Goal: Task Accomplishment & Management: Complete application form

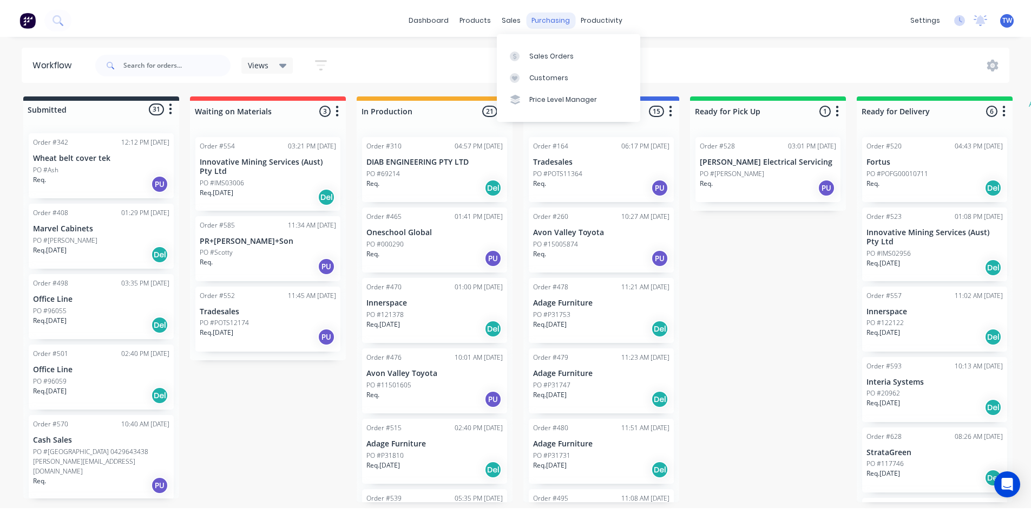
scroll to position [433, 0]
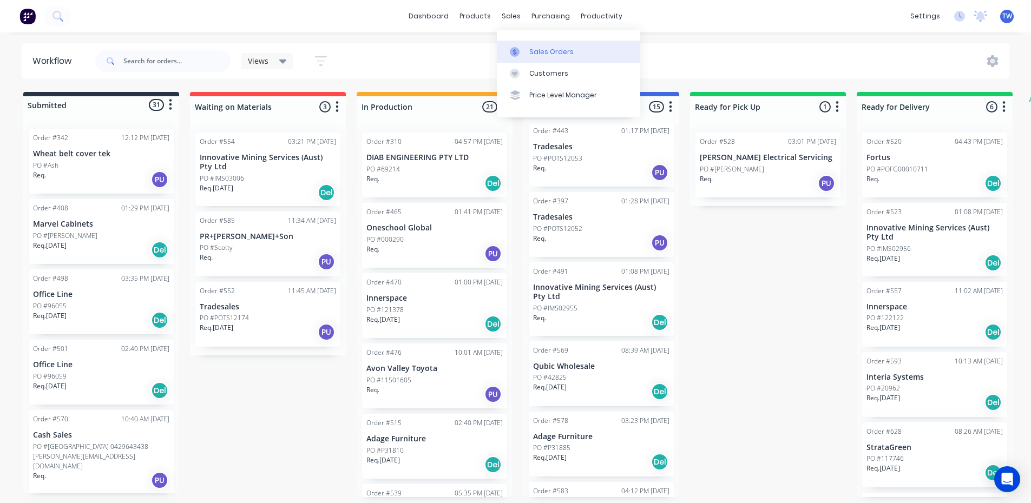
click at [543, 50] on div "Sales Orders" at bounding box center [551, 52] width 44 height 10
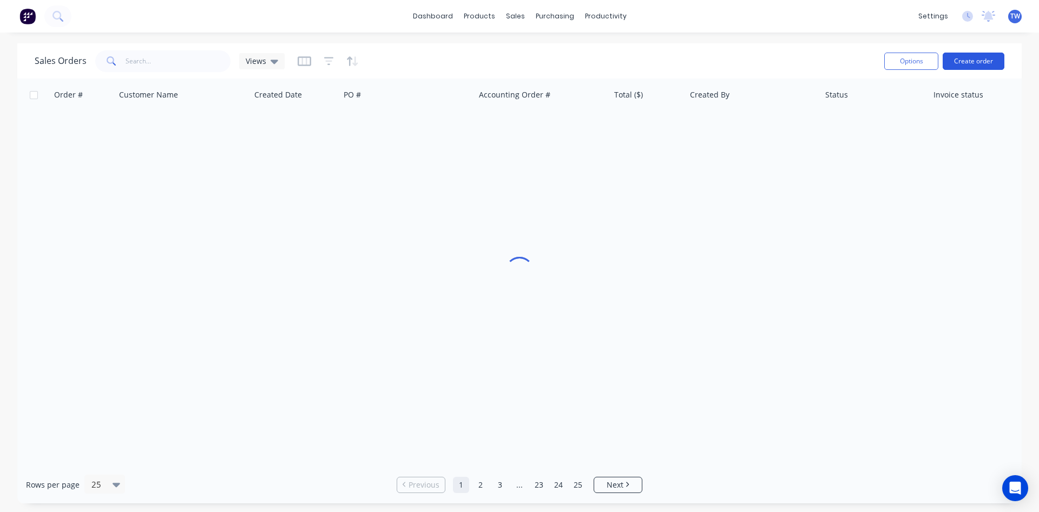
click at [988, 63] on button "Create order" at bounding box center [974, 61] width 62 height 17
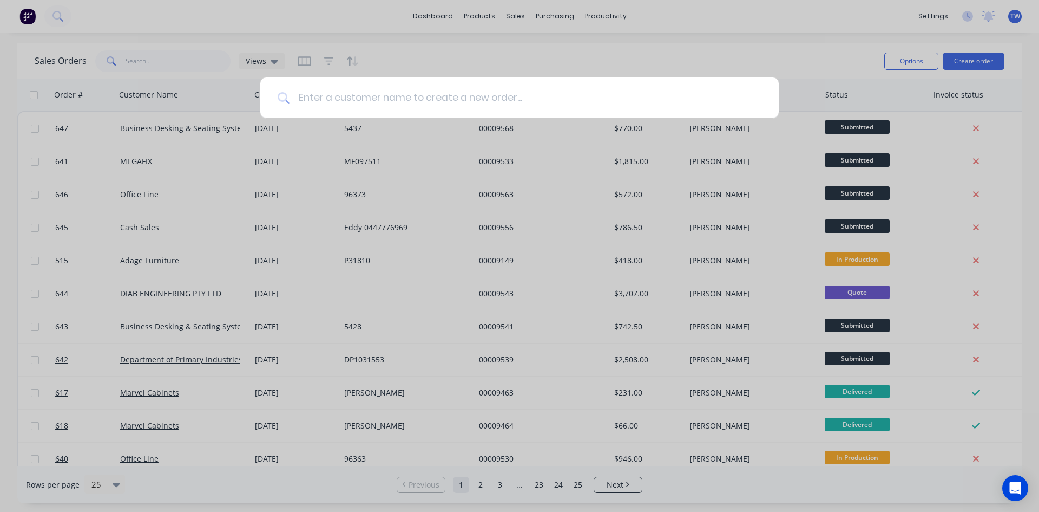
click at [390, 101] on input at bounding box center [526, 97] width 472 height 41
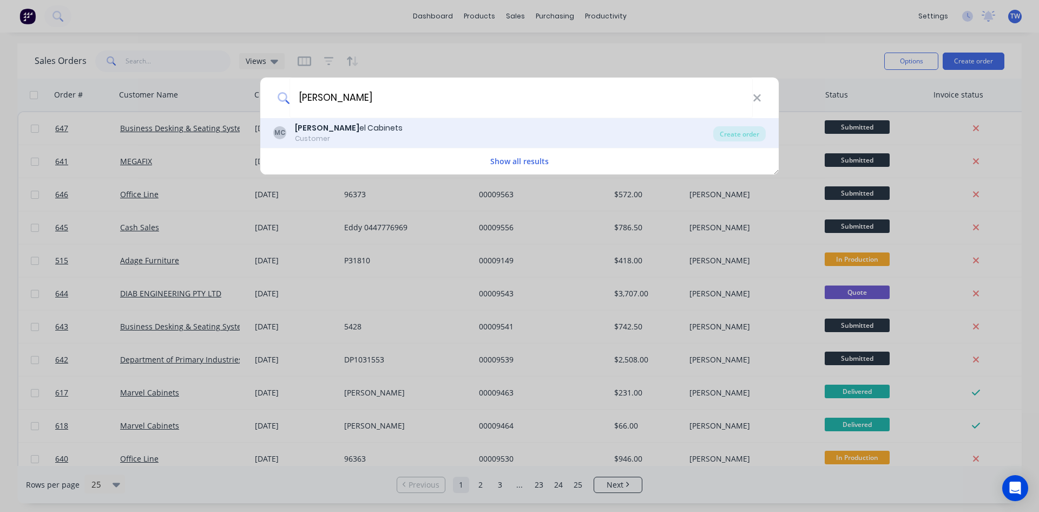
type input "[PERSON_NAME]"
click at [325, 134] on div "Customer" at bounding box center [349, 139] width 108 height 10
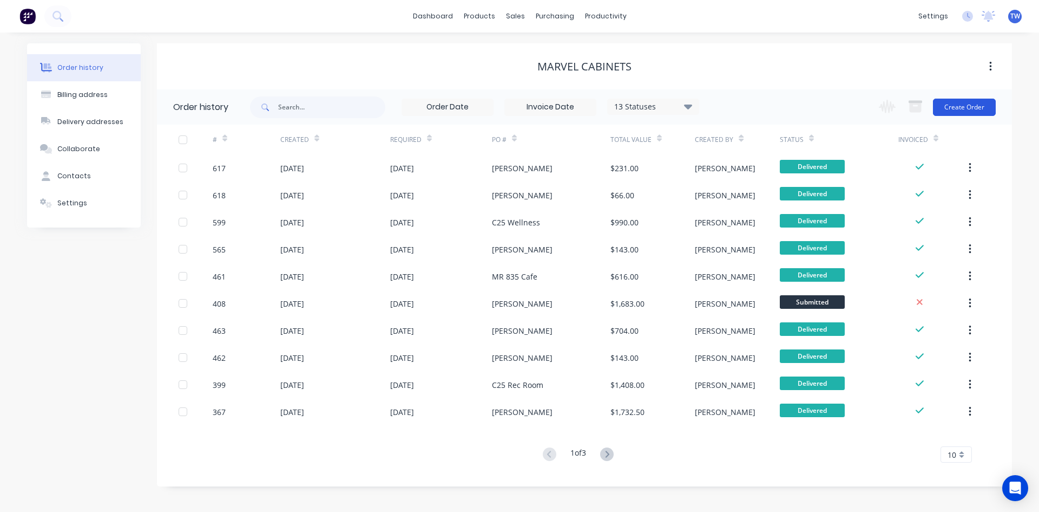
click at [979, 108] on button "Create Order" at bounding box center [964, 107] width 63 height 17
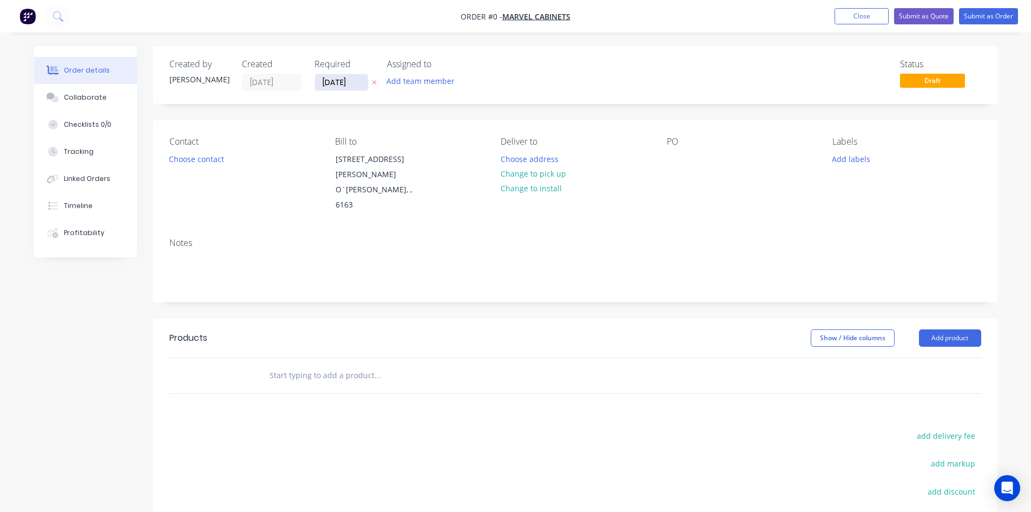
click at [330, 82] on input "[DATE]" at bounding box center [341, 82] width 53 height 16
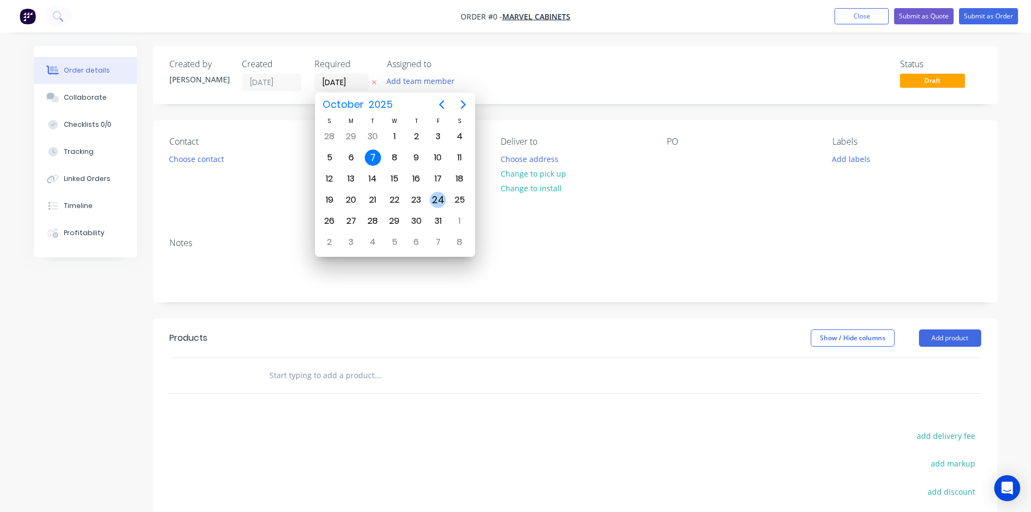
click at [436, 202] on div "24" at bounding box center [438, 200] width 16 height 16
type input "[DATE]"
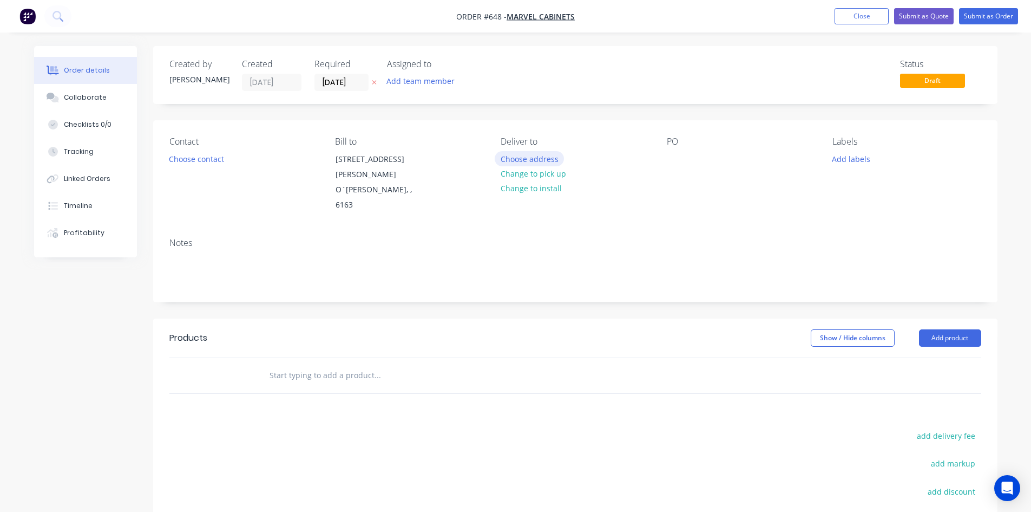
click at [542, 160] on button "Choose address" at bounding box center [529, 158] width 69 height 15
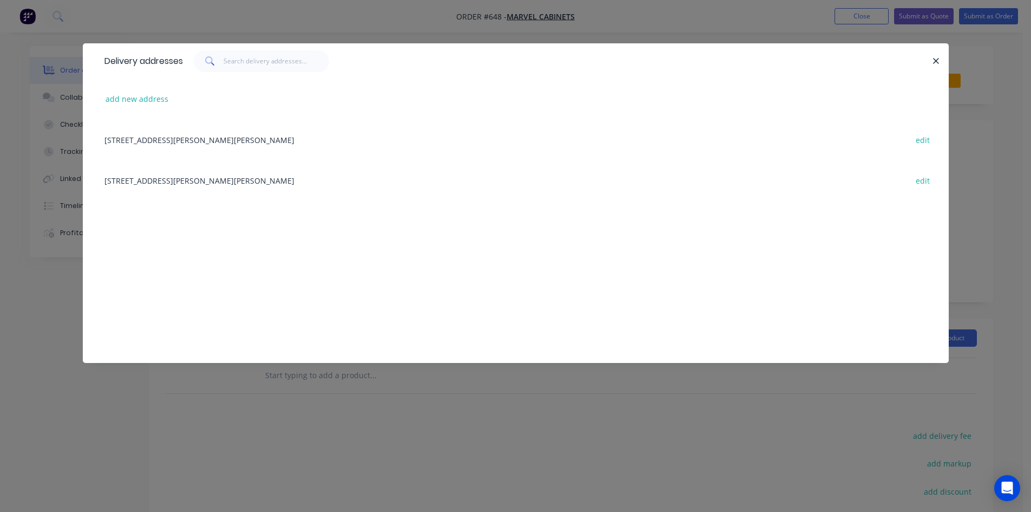
click at [234, 180] on div "[STREET_ADDRESS][PERSON_NAME][PERSON_NAME] edit" at bounding box center [516, 180] width 834 height 41
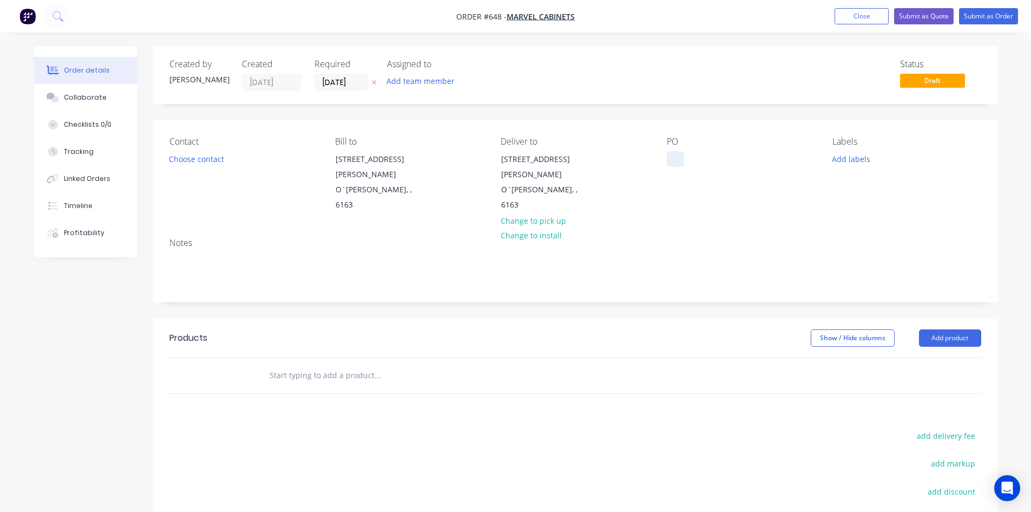
click at [673, 162] on div at bounding box center [675, 159] width 17 height 16
click at [939, 329] on button "Add product" at bounding box center [950, 337] width 62 height 17
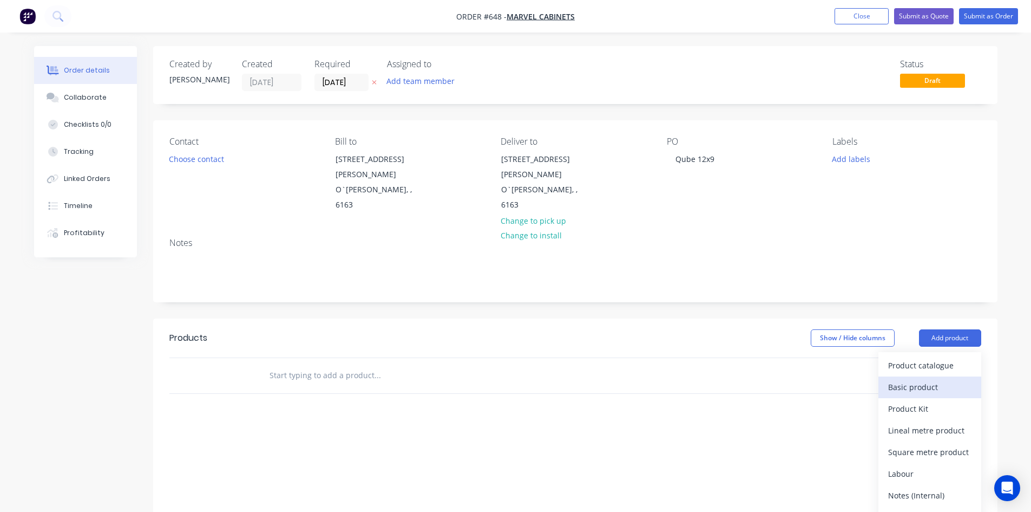
click at [942, 379] on div "Basic product" at bounding box center [929, 387] width 83 height 16
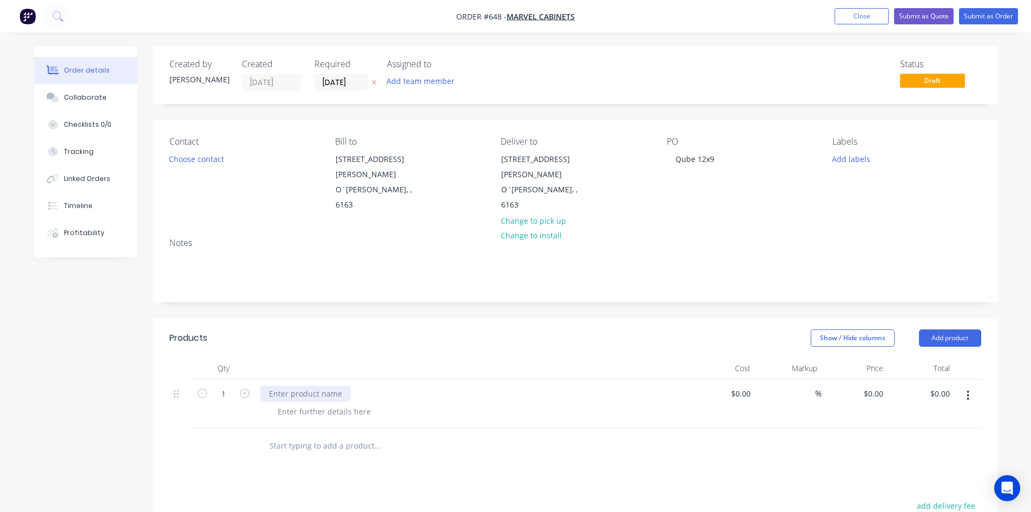
click at [265, 385] on div at bounding box center [305, 393] width 90 height 16
type input "$0.00"
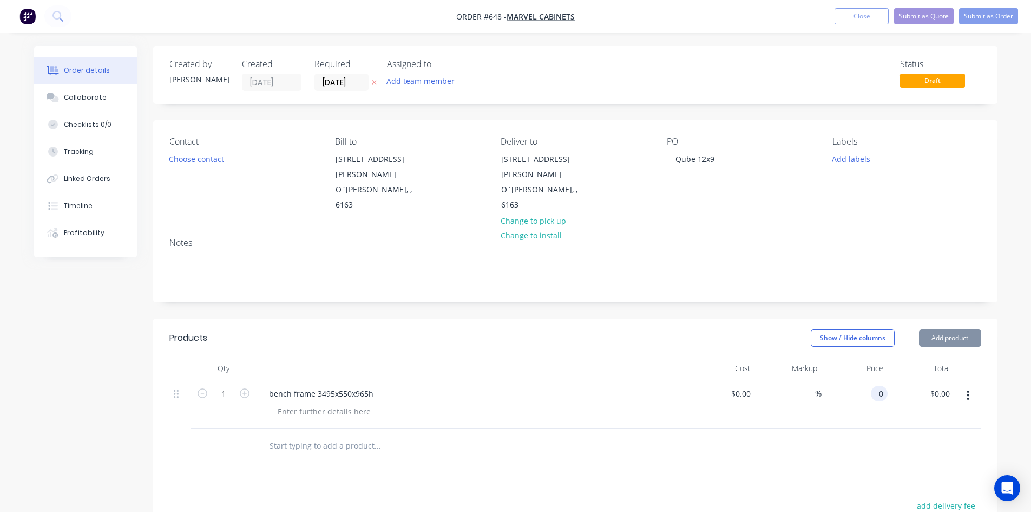
click at [882, 385] on input "0" at bounding box center [881, 393] width 12 height 16
type input "$430.00"
click at [950, 329] on button "Add product" at bounding box center [950, 337] width 62 height 17
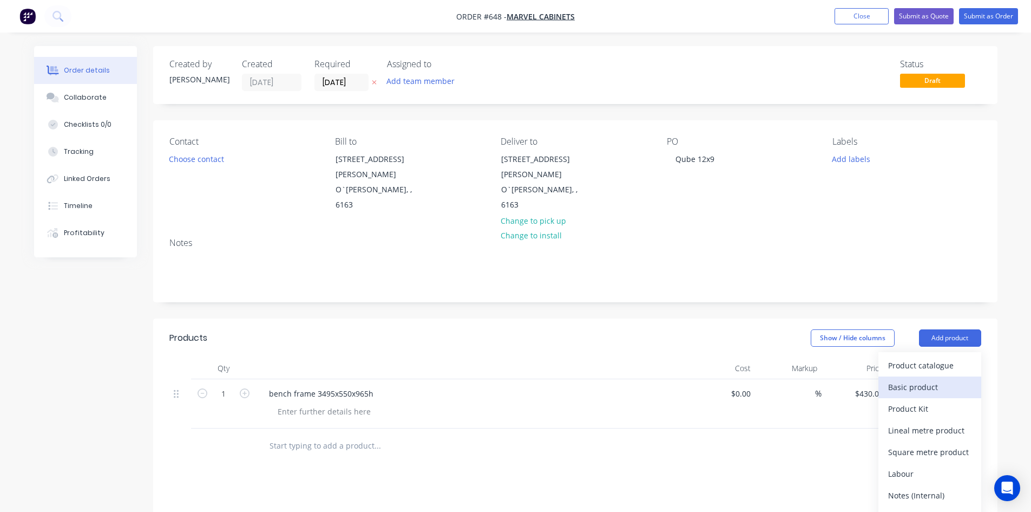
click at [934, 379] on div "Basic product" at bounding box center [929, 387] width 83 height 16
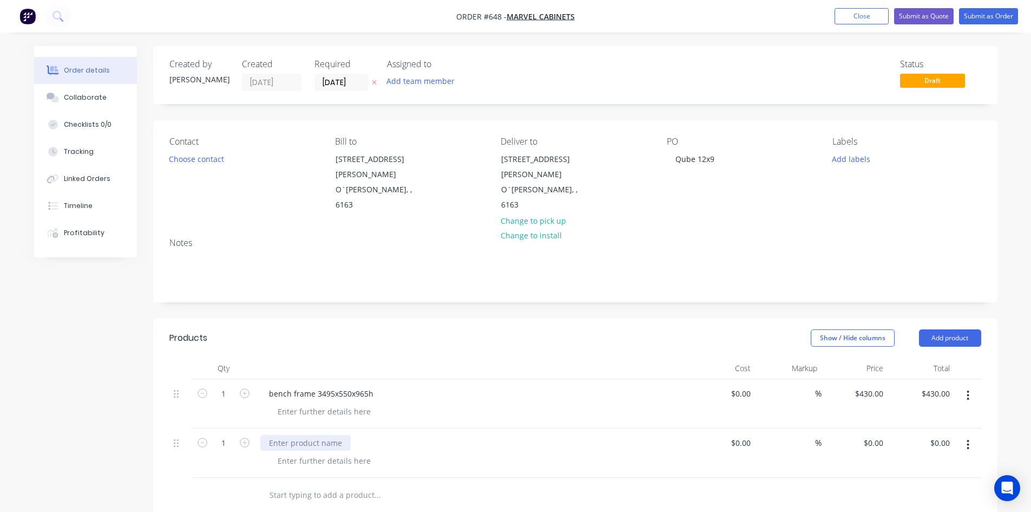
click at [340, 435] on div at bounding box center [305, 443] width 90 height 16
type input "$0.00"
type input "$430.00"
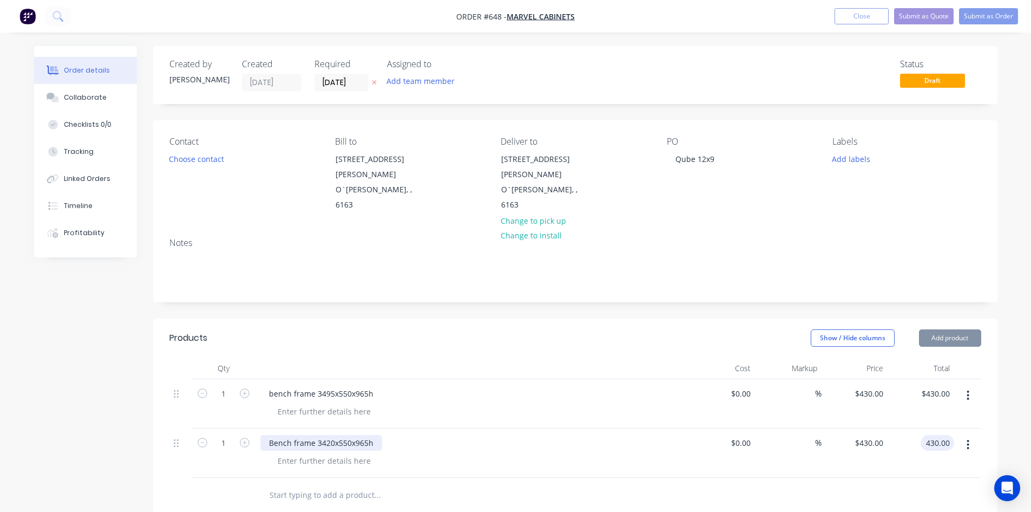
type input "$430.00"
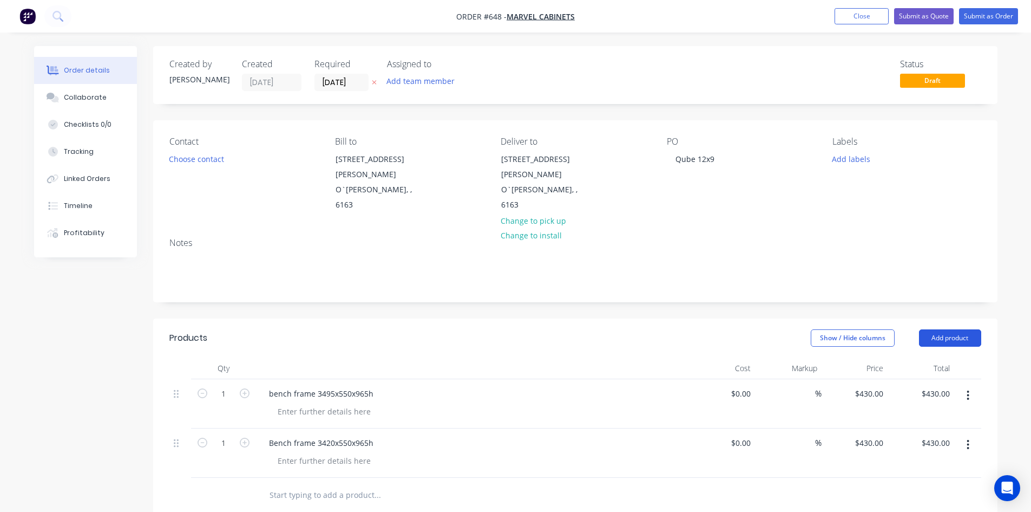
click at [957, 329] on button "Add product" at bounding box center [950, 337] width 62 height 17
click at [940, 379] on div "Basic product" at bounding box center [929, 387] width 83 height 16
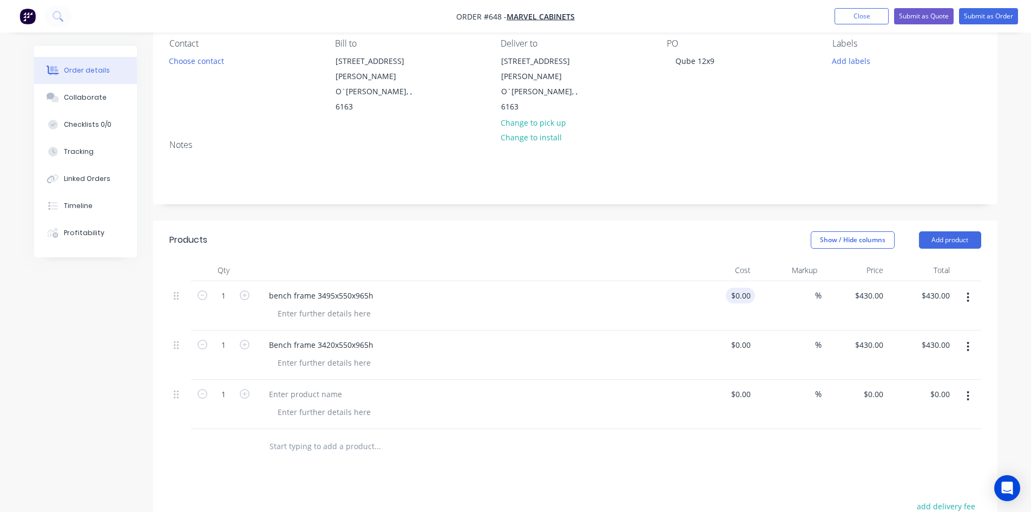
scroll to position [162, 0]
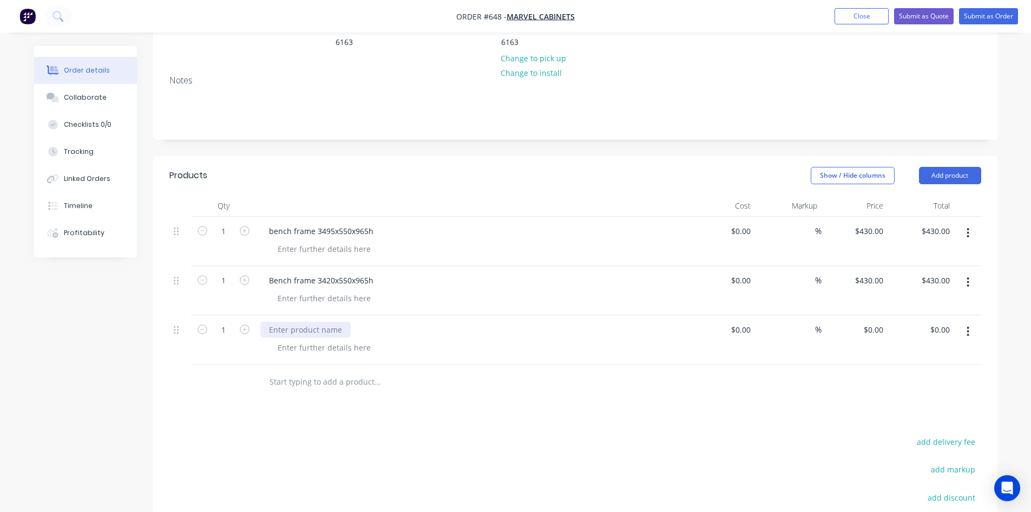
click at [302, 322] on div at bounding box center [305, 330] width 90 height 16
click at [873, 322] on div "0 $0.00" at bounding box center [873, 330] width 29 height 16
type input "$265.00"
click at [358, 241] on div at bounding box center [324, 249] width 110 height 16
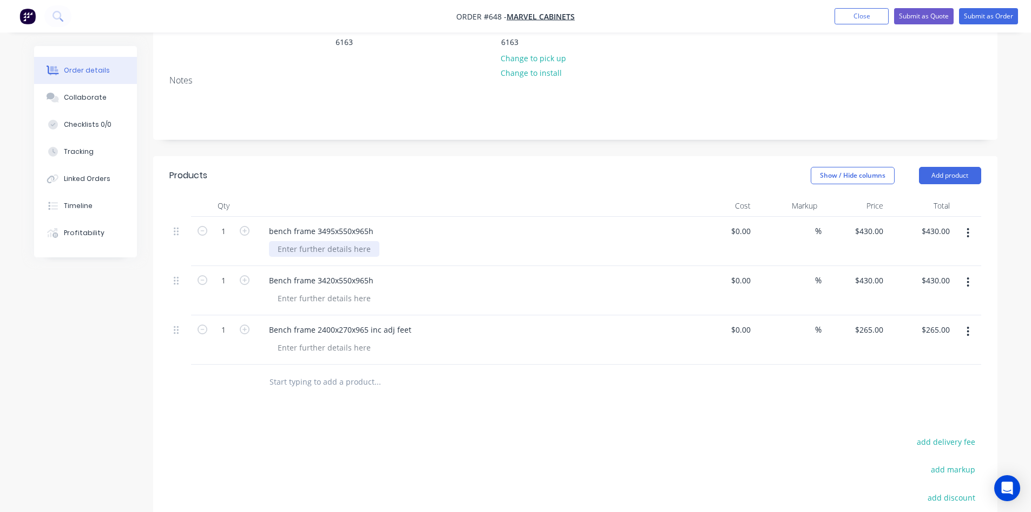
scroll to position [299, 0]
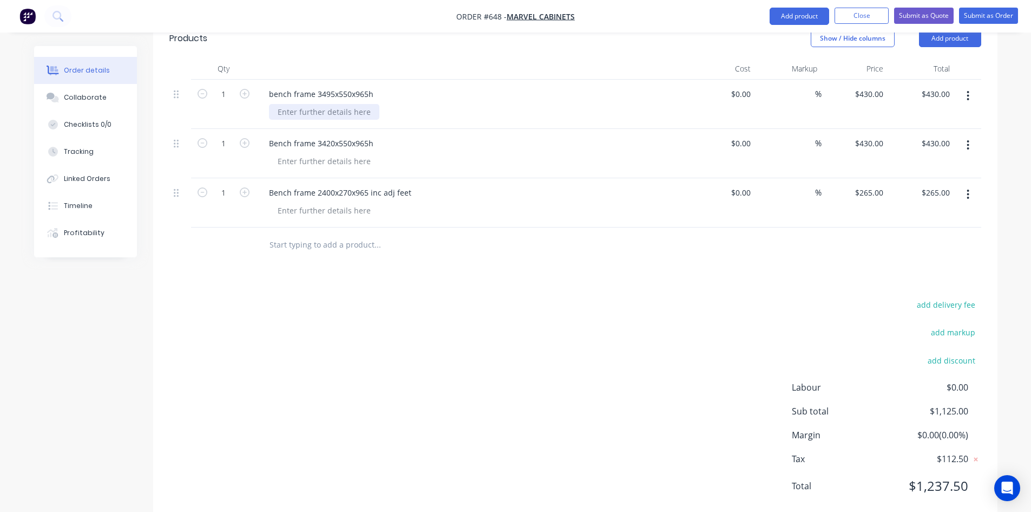
click at [310, 104] on div at bounding box center [324, 112] width 110 height 16
drag, startPoint x: 310, startPoint y: 82, endPoint x: 291, endPoint y: 132, distance: 53.1
click at [291, 153] on div at bounding box center [324, 161] width 110 height 16
paste div
click at [304, 104] on div "P/C black" at bounding box center [294, 112] width 50 height 16
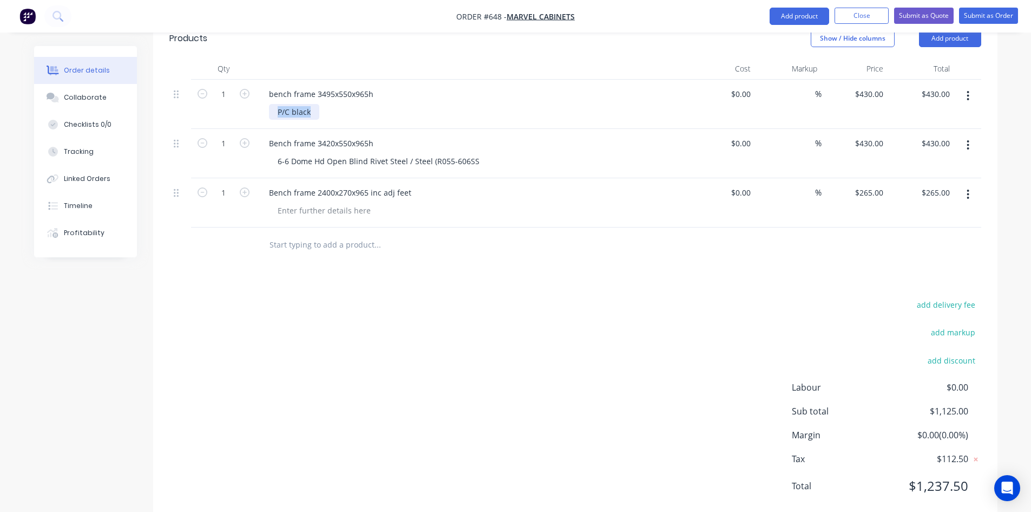
drag, startPoint x: 296, startPoint y: 84, endPoint x: 276, endPoint y: 84, distance: 19.5
click at [276, 104] on div "P/C black" at bounding box center [294, 112] width 50 height 16
copy div "P/C black"
click at [327, 153] on div "6-6 Dome Hd Open Blind Rivet Steel / Steel (R055-606SS" at bounding box center [378, 161] width 219 height 16
drag, startPoint x: 393, startPoint y: 134, endPoint x: 276, endPoint y: 133, distance: 117.5
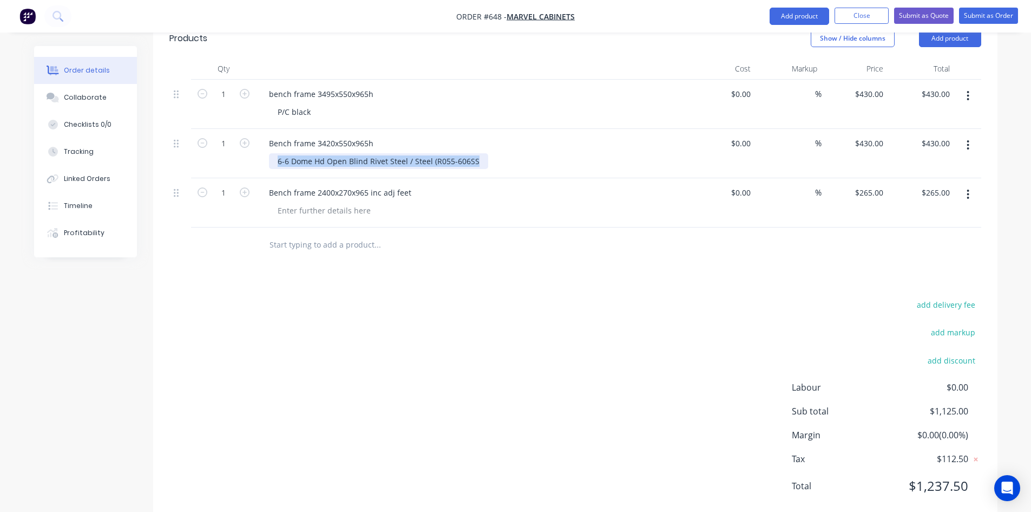
click at [276, 153] on div "6-6 Dome Hd Open Blind Rivet Steel / Steel (R055-606SS" at bounding box center [378, 161] width 219 height 16
click at [305, 202] on div at bounding box center [324, 210] width 110 height 16
paste div
click at [993, 14] on button "Submit as Order" at bounding box center [988, 16] width 59 height 16
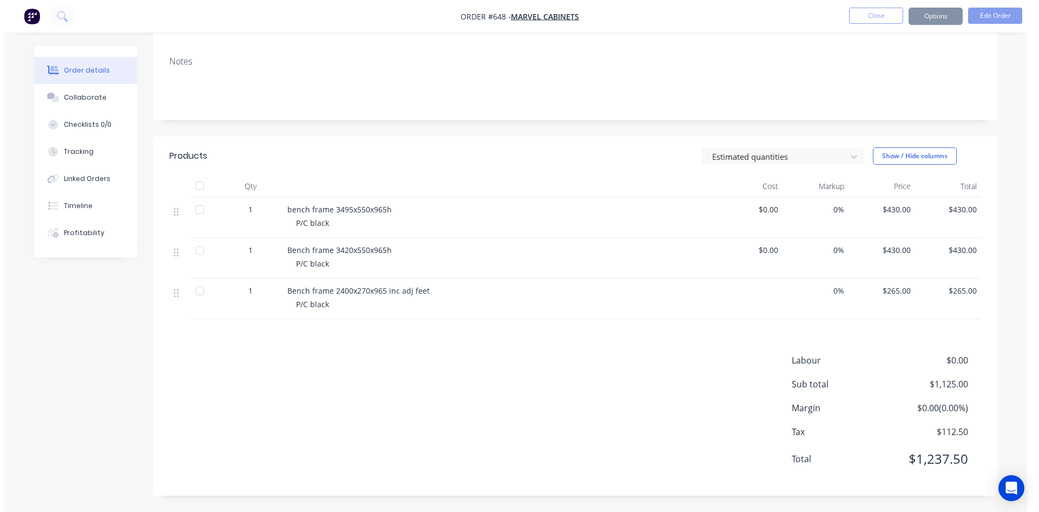
scroll to position [0, 0]
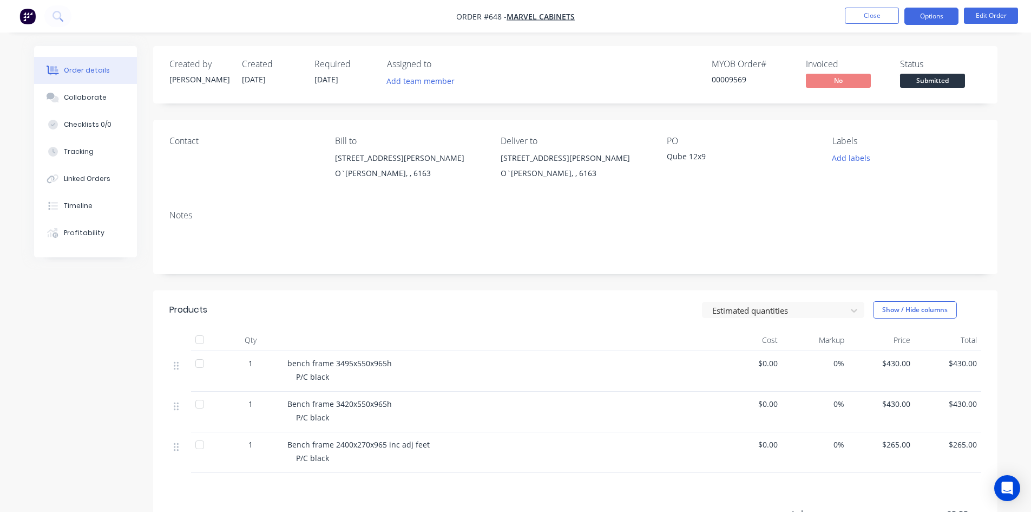
click at [925, 12] on button "Options" at bounding box center [932, 16] width 54 height 17
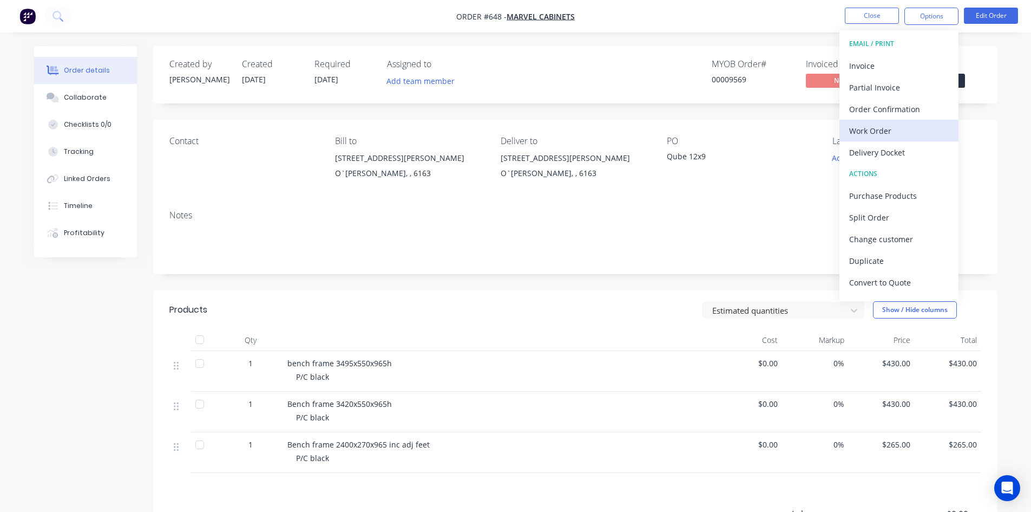
click at [887, 133] on div "Work Order" at bounding box center [899, 131] width 100 height 16
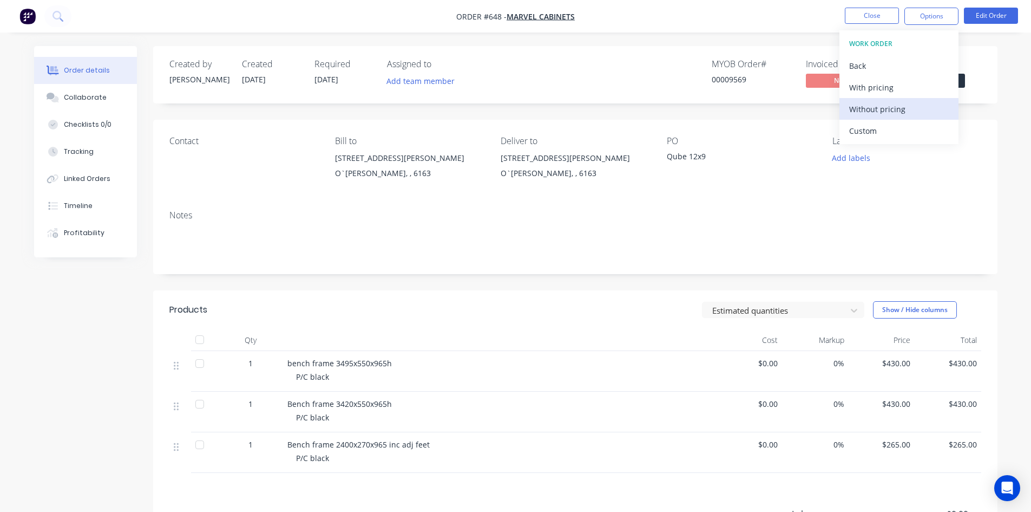
click at [907, 115] on div "Without pricing" at bounding box center [899, 109] width 100 height 16
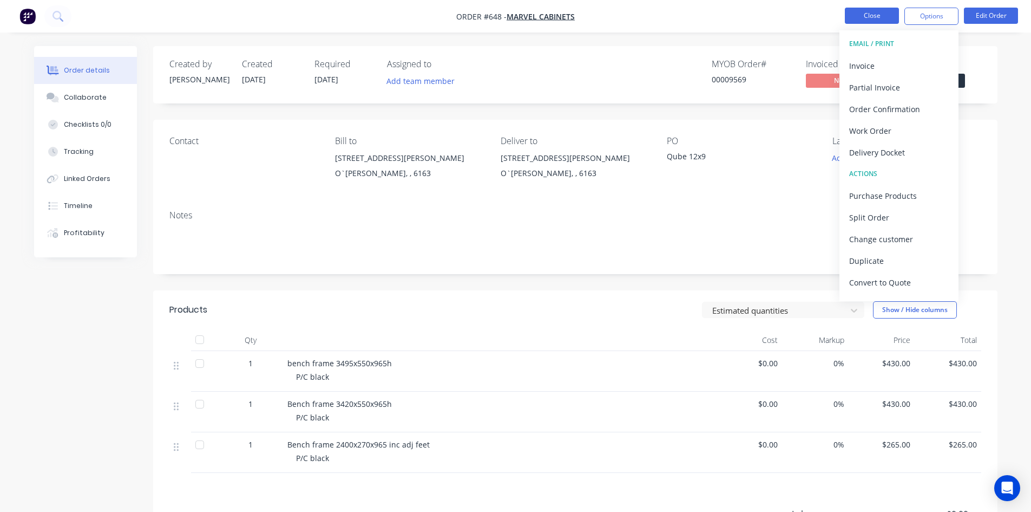
click at [874, 18] on button "Close" at bounding box center [872, 16] width 54 height 16
